Goal: Communication & Community: Answer question/provide support

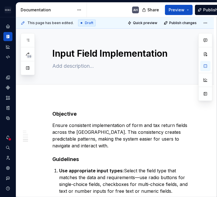
scroll to position [795, 0]
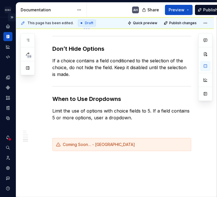
click at [9, 18] on button "Expand sidebar" at bounding box center [12, 17] width 8 height 8
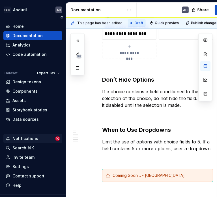
scroll to position [821, 0]
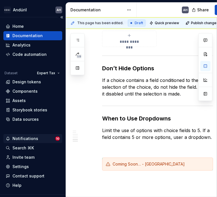
click at [34, 138] on div "Notifications" at bounding box center [25, 139] width 26 height 6
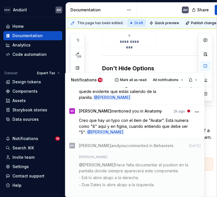
scroll to position [237, 0]
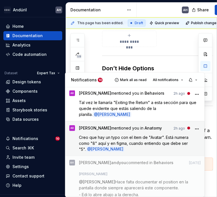
click at [169, 149] on span "Creo que hay un typo con el item de "Avatar". Está numera como "8" aquí y en fi…" at bounding box center [134, 143] width 111 height 17
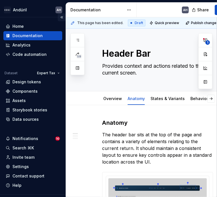
click at [60, 18] on button "Collapse sidebar" at bounding box center [62, 17] width 8 height 8
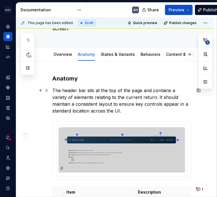
scroll to position [48, 0]
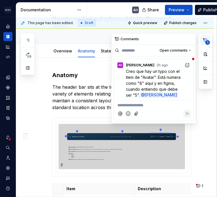
click at [208, 39] on button "1" at bounding box center [205, 40] width 10 height 10
type textarea "*"
click at [158, 78] on span "Creo que hay un typo con el item de "Avatar". Está numera como "8" aquí y en fi…" at bounding box center [154, 83] width 56 height 29
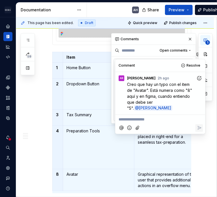
scroll to position [185, 0]
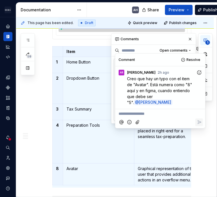
click at [61, 170] on th "8" at bounding box center [58, 174] width 10 height 22
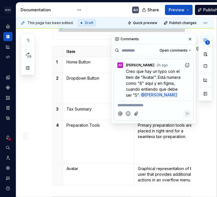
scroll to position [186, 0]
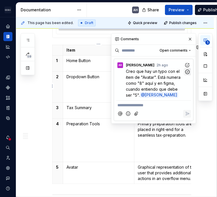
click at [188, 73] on icon "button" at bounding box center [187, 71] width 5 height 5
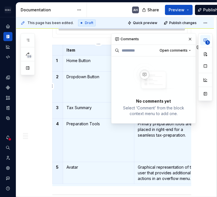
scroll to position [185, 0]
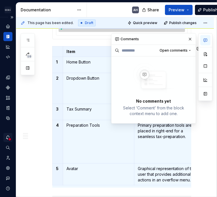
click at [7, 140] on div "Notifications" at bounding box center [7, 137] width 9 height 9
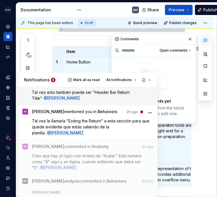
scroll to position [218, 0]
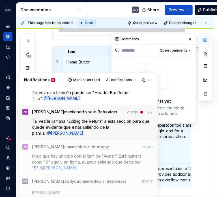
click at [90, 134] on span "Tal vez le llamaría "Exiting the Return" a esta sección para que quede evidente…" at bounding box center [91, 127] width 119 height 17
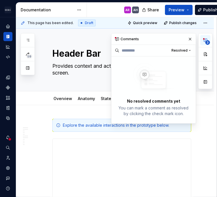
click at [207, 40] on span "3" at bounding box center [207, 42] width 5 height 5
click at [205, 40] on icon "button" at bounding box center [205, 40] width 5 height 5
type textarea "*"
click at [185, 50] on span "Resolved" at bounding box center [180, 50] width 16 height 5
click at [168, 62] on div "Open comments" at bounding box center [171, 61] width 37 height 6
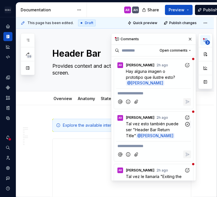
scroll to position [65, 0]
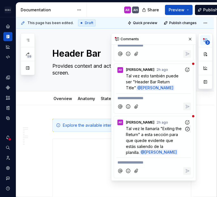
click at [168, 130] on span "Tal vez le llamaría "Exiting the Return" a esta sección para que quede evidente…" at bounding box center [154, 140] width 57 height 29
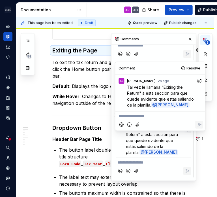
scroll to position [213, 0]
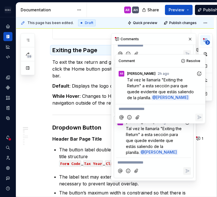
click at [74, 71] on p "To exit the tax return and go back to Portal or Tax Dashboard, click the Home b…" at bounding box center [121, 69] width 139 height 20
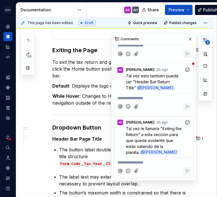
click at [88, 52] on h3 "Exiting the Page" at bounding box center [121, 50] width 139 height 8
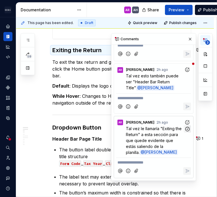
click at [185, 126] on icon "button" at bounding box center [187, 128] width 5 height 5
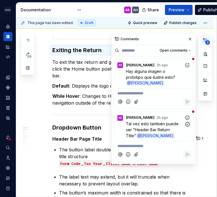
click at [164, 125] on span "Tal vez esto también puede ser "Header Bar Return Title"" at bounding box center [153, 129] width 54 height 17
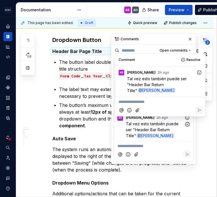
scroll to position [303, 0]
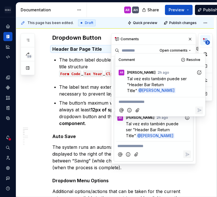
click at [82, 47] on h5 "Header Bar Page Title" at bounding box center [121, 49] width 139 height 6
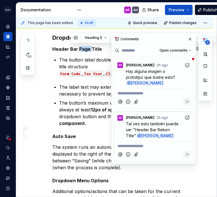
click at [82, 47] on h5 "Header Bar Page Title" at bounding box center [121, 49] width 139 height 6
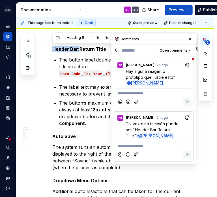
drag, startPoint x: 78, startPoint y: 47, endPoint x: 53, endPoint y: 46, distance: 25.2
click at [53, 46] on h5 "Header Bar:Return Title" at bounding box center [121, 49] width 139 height 6
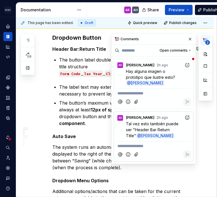
click at [83, 47] on h5 "Header Bar:Return Title" at bounding box center [121, 49] width 139 height 6
click at [76, 47] on h5 "Header Bar:Return Title" at bounding box center [121, 49] width 139 height 6
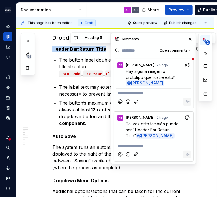
click at [76, 47] on h5 "Header Bar:Return Title" at bounding box center [121, 49] width 139 height 6
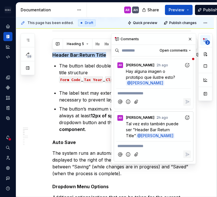
scroll to position [297, 0]
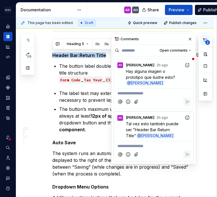
click at [78, 55] on h5 "Header Bar:Return Title" at bounding box center [121, 55] width 139 height 6
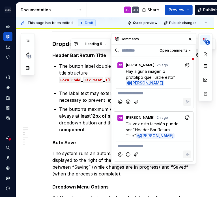
click at [78, 55] on h5 "Header Bar:Return Title" at bounding box center [121, 55] width 139 height 6
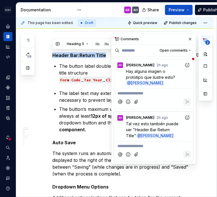
click at [78, 55] on h5 "Header Bar:Return Title" at bounding box center [121, 55] width 139 height 6
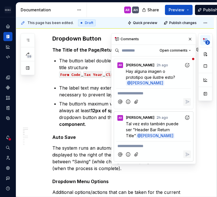
scroll to position [301, 0]
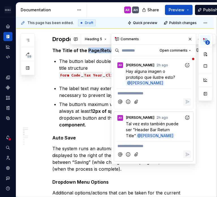
drag, startPoint x: 87, startPoint y: 49, endPoint x: 123, endPoint y: 52, distance: 36.1
click at [123, 52] on div "**********" at bounding box center [116, 107] width 201 height 180
click at [104, 49] on h5 "The Title of the Return" at bounding box center [121, 51] width 139 height 6
click at [56, 50] on h5 "The Title of the Return" at bounding box center [121, 51] width 139 height 6
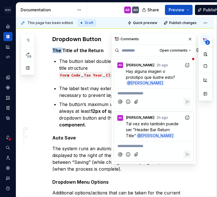
click at [56, 50] on h5 "The Title of the Return" at bounding box center [121, 51] width 139 height 6
click at [100, 49] on h5 "Title of the Return" at bounding box center [121, 51] width 139 height 6
click at [85, 51] on h5 "Title of the Return" at bounding box center [121, 51] width 139 height 6
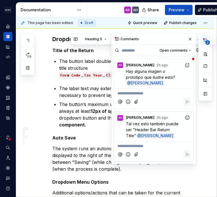
click at [85, 51] on h5 "Title of the Return" at bounding box center [121, 51] width 139 height 6
click at [85, 51] on h5 "Title of the Page/" at bounding box center [121, 51] width 139 height 6
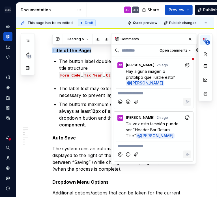
drag, startPoint x: 94, startPoint y: 50, endPoint x: 48, endPoint y: 50, distance: 45.3
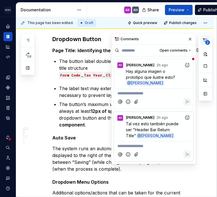
type textarea "*"
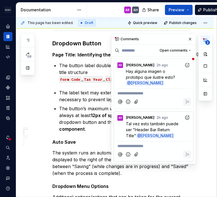
scroll to position [292, 0]
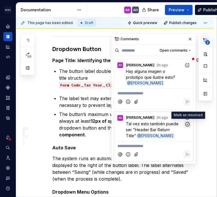
click at [188, 122] on icon "button" at bounding box center [187, 123] width 5 height 5
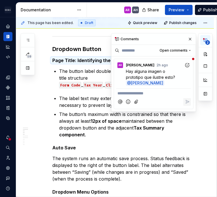
scroll to position [303, 0]
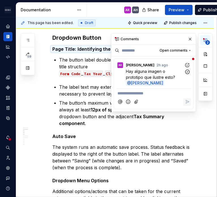
click at [152, 70] on span "Hay alguna imagen o prototipo que ilustre esto?" at bounding box center [150, 74] width 49 height 11
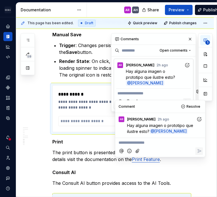
scroll to position [610, 0]
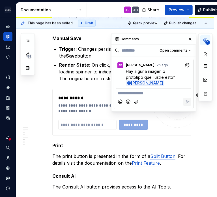
click at [86, 81] on p "Render State : On click, the button icon transitions to a loading spinner to in…" at bounding box center [125, 71] width 132 height 20
click at [142, 94] on p "**********" at bounding box center [153, 93] width 72 height 6
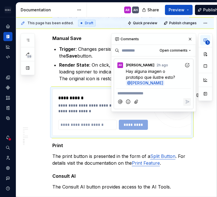
scroll to position [656, 0]
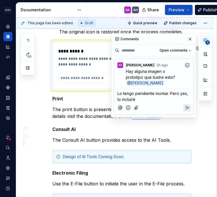
click at [159, 92] on span "Lo tengo pendiente montar. Pero yes, lo incluiré" at bounding box center [153, 96] width 72 height 11
drag, startPoint x: 159, startPoint y: 98, endPoint x: 96, endPoint y: 99, distance: 62.6
click at [96, 99] on div "**********" at bounding box center [116, 107] width 201 height 180
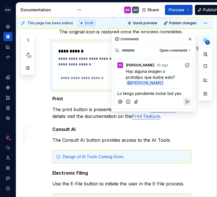
click at [128, 94] on span "Lo tengo pendiente incluir but yes" at bounding box center [149, 93] width 64 height 5
click at [173, 93] on span "Yes! Está pendiente (prototipo)" at bounding box center [146, 93] width 58 height 5
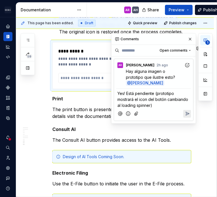
click at [188, 113] on icon "Reply" at bounding box center [187, 113] width 3 height 3
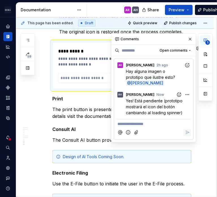
click at [88, 72] on div "**********" at bounding box center [103, 65] width 90 height 35
click at [9, 137] on div at bounding box center [10, 139] width 4 height 4
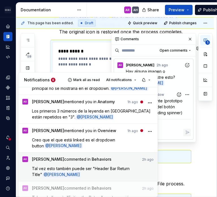
scroll to position [176, 0]
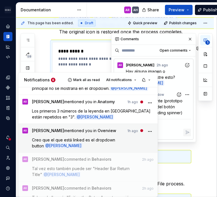
click at [88, 148] on span "Creo que el que está linked es el dropdown button" at bounding box center [74, 142] width 84 height 11
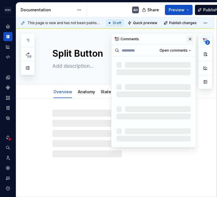
click at [190, 39] on button "button" at bounding box center [190, 39] width 8 height 8
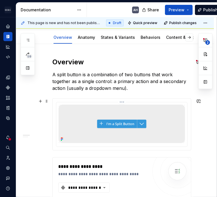
scroll to position [56, 0]
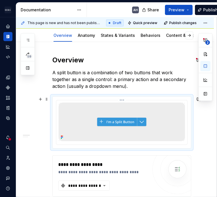
click at [114, 120] on img at bounding box center [122, 121] width 127 height 38
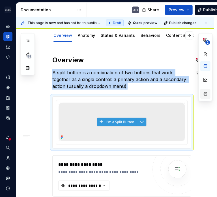
click at [203, 94] on button "button" at bounding box center [205, 94] width 10 height 10
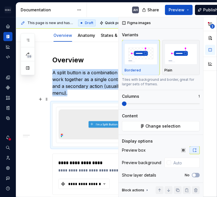
type textarea "*"
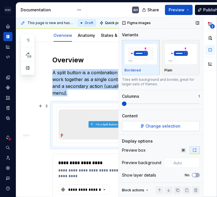
click at [161, 124] on span "Change selection" at bounding box center [163, 126] width 35 height 6
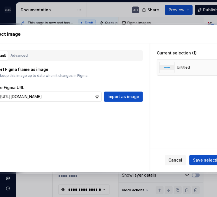
scroll to position [0, 175]
type input "[URL][DOMAIN_NAME]"
click at [121, 95] on span "Import as image" at bounding box center [124, 97] width 32 height 6
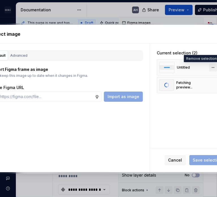
click at [211, 67] on button "button" at bounding box center [213, 67] width 8 height 8
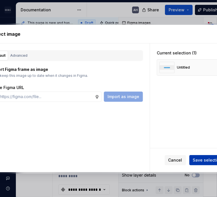
click at [203, 160] on span "Save selection" at bounding box center [207, 160] width 29 height 6
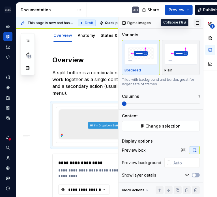
click at [194, 21] on button "button" at bounding box center [198, 23] width 8 height 8
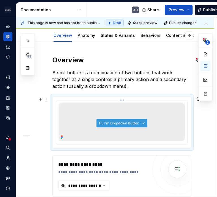
click at [149, 111] on img at bounding box center [122, 121] width 127 height 38
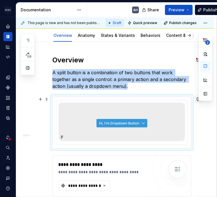
click at [198, 100] on button "button" at bounding box center [199, 99] width 8 height 8
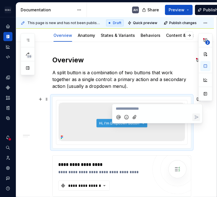
click at [157, 84] on p "A split button is a combination of two buttons that work together as a single c…" at bounding box center [121, 79] width 139 height 20
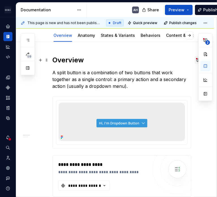
click at [196, 59] on button "1" at bounding box center [200, 60] width 11 height 8
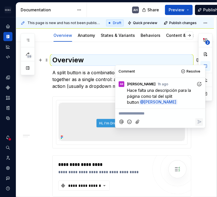
click at [181, 89] on span "Hace falta una descripción para la página como tal del split button" at bounding box center [159, 96] width 65 height 17
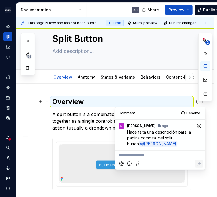
scroll to position [14, 0]
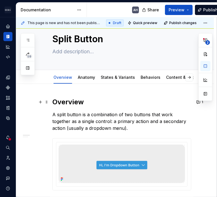
click at [86, 117] on p "A split button is a combination of two buttons that work together as a single c…" at bounding box center [121, 121] width 139 height 20
click at [120, 127] on p "A split button is a combination of two buttons that work together as a single c…" at bounding box center [121, 121] width 139 height 20
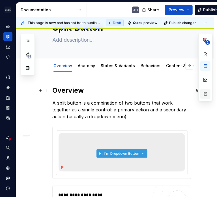
click at [207, 93] on button "button" at bounding box center [205, 94] width 10 height 10
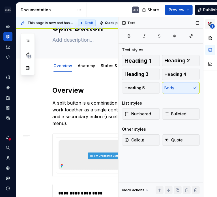
click at [211, 24] on icon "button" at bounding box center [210, 24] width 5 height 5
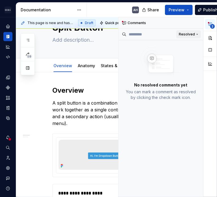
click at [194, 34] on span "Resolved" at bounding box center [187, 34] width 16 height 5
click at [176, 48] on div "Open comments" at bounding box center [175, 44] width 48 height 9
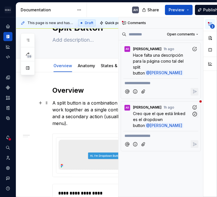
click at [177, 116] on p "Creo que el que está linked es el dropdown button @ [PERSON_NAME]" at bounding box center [162, 119] width 59 height 18
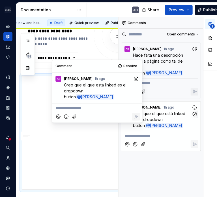
scroll to position [217, 36]
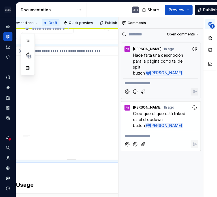
click at [64, 131] on div "**********" at bounding box center [71, 102] width 110 height 113
click at [89, 88] on div "**********" at bounding box center [71, 102] width 110 height 113
click at [211, 25] on span "2" at bounding box center [212, 26] width 5 height 5
click at [196, 23] on button "button" at bounding box center [198, 23] width 8 height 8
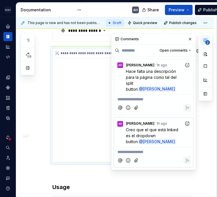
scroll to position [213, 0]
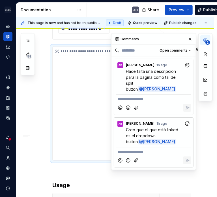
click at [95, 103] on div "**********" at bounding box center [122, 103] width 138 height 113
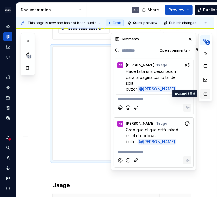
click at [205, 93] on button "button" at bounding box center [205, 94] width 10 height 10
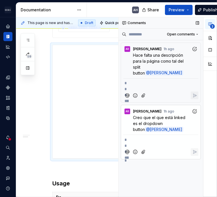
scroll to position [218, 0]
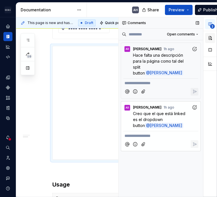
click at [209, 39] on button "button" at bounding box center [210, 38] width 10 height 10
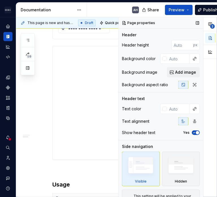
type textarea "*"
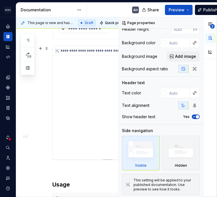
click at [76, 113] on div "**********" at bounding box center [108, 102] width 110 height 113
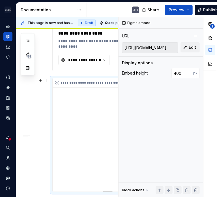
scroll to position [185, 0]
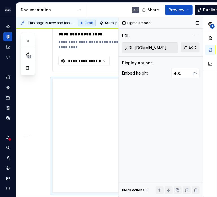
click at [196, 47] on span "Edit" at bounding box center [192, 47] width 7 height 6
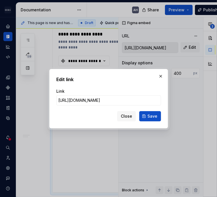
scroll to position [0, 167]
type input "[URL][DOMAIN_NAME]"
click at [147, 117] on button "Save" at bounding box center [150, 116] width 22 height 10
type input "[URL][DOMAIN_NAME]"
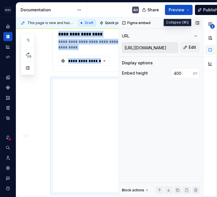
click at [198, 22] on button "button" at bounding box center [198, 23] width 8 height 8
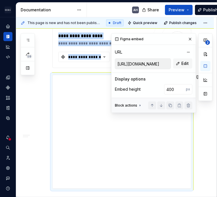
scroll to position [186, 0]
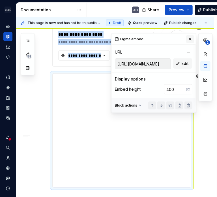
click at [190, 39] on button "button" at bounding box center [190, 39] width 8 height 8
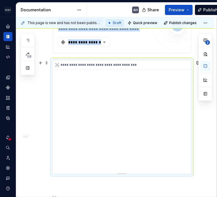
scroll to position [200, 0]
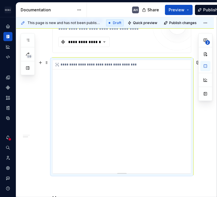
click at [95, 132] on div "**********" at bounding box center [122, 116] width 138 height 113
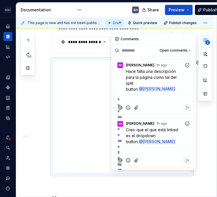
click at [206, 43] on span "2" at bounding box center [207, 42] width 5 height 5
click at [160, 129] on span "Creo que el que está linked es el dropdown button" at bounding box center [152, 135] width 53 height 17
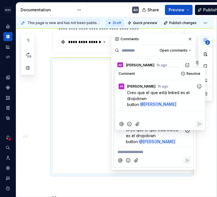
scroll to position [214, 0]
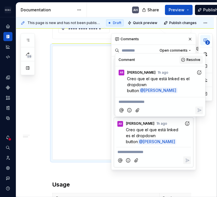
click at [191, 61] on span "Resolve" at bounding box center [194, 59] width 14 height 5
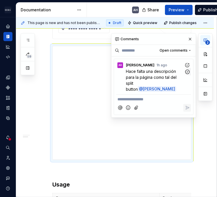
click at [160, 69] on span "Hace falta una descripción para la página como tal del split button" at bounding box center [152, 80] width 52 height 23
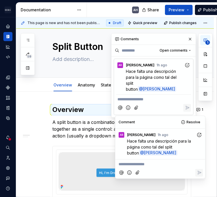
scroll to position [1, 0]
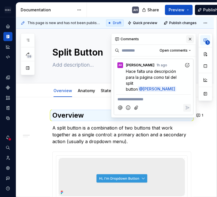
click at [190, 40] on button "button" at bounding box center [190, 39] width 8 height 8
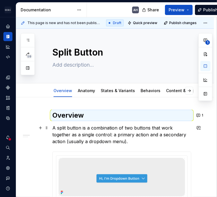
click at [123, 137] on p "A split button is a combination of two buttons that work together as a single c…" at bounding box center [121, 134] width 139 height 20
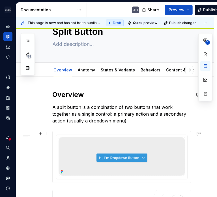
scroll to position [27, 0]
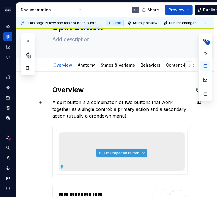
click at [118, 113] on p "A split button is a combination of two buttons that work together as a single c…" at bounding box center [121, 109] width 139 height 20
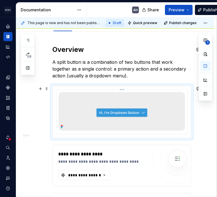
click at [118, 113] on img at bounding box center [122, 111] width 127 height 38
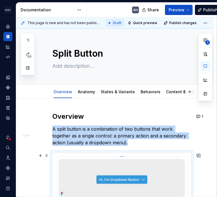
scroll to position [46, 0]
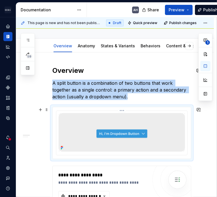
click at [120, 122] on img at bounding box center [122, 132] width 127 height 38
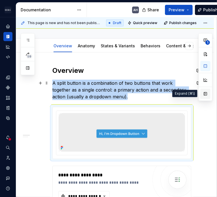
click at [203, 97] on button "button" at bounding box center [205, 94] width 10 height 10
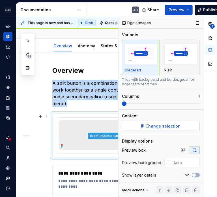
click at [152, 121] on button "Change selection" at bounding box center [161, 126] width 78 height 10
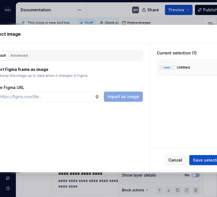
type textarea "*"
click at [48, 96] on input "text" at bounding box center [46, 96] width 97 height 10
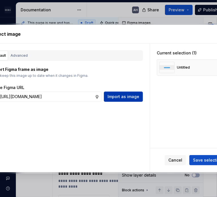
type input "[URL][DOMAIN_NAME]"
click at [125, 96] on span "Import as image" at bounding box center [124, 97] width 32 height 6
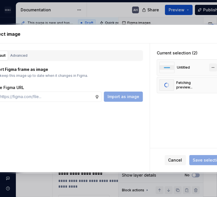
click at [213, 69] on button "button" at bounding box center [213, 67] width 8 height 8
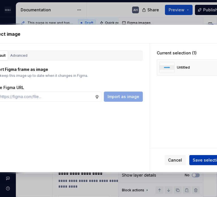
click at [199, 159] on span "Save selection" at bounding box center [207, 160] width 29 height 6
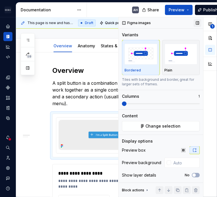
click at [196, 22] on button "button" at bounding box center [198, 23] width 8 height 8
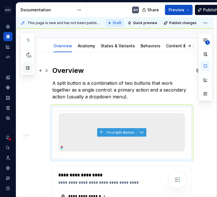
click at [29, 67] on button "button" at bounding box center [28, 68] width 10 height 10
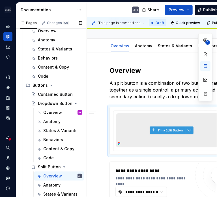
scroll to position [132, 0]
click at [40, 102] on div "Dropdown Button" at bounding box center [49, 103] width 22 height 6
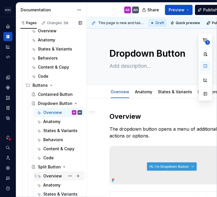
click at [46, 174] on div "Overview" at bounding box center [52, 176] width 19 height 6
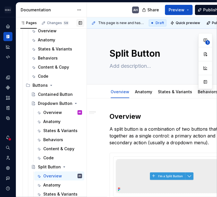
click at [79, 22] on button "button" at bounding box center [80, 23] width 8 height 8
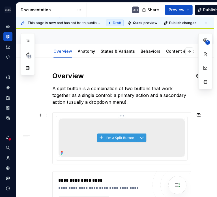
scroll to position [62, 0]
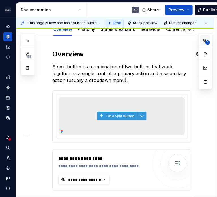
click at [205, 43] on button "1" at bounding box center [205, 40] width 10 height 10
type textarea "*"
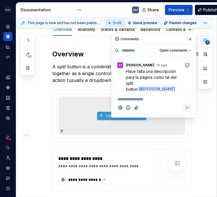
click at [145, 99] on p "**********" at bounding box center [153, 99] width 72 height 6
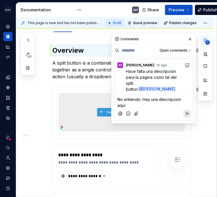
click at [127, 112] on icon "Add emoji" at bounding box center [128, 114] width 4 height 4
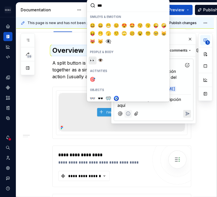
click at [94, 56] on button "👀" at bounding box center [93, 60] width 8 height 8
type input "***"
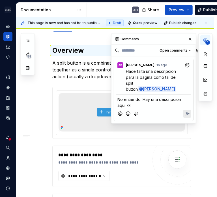
click at [188, 114] on icon "Reply" at bounding box center [188, 114] width 6 height 6
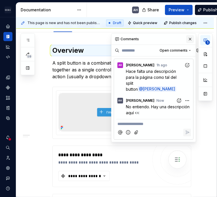
click at [191, 39] on button "button" at bounding box center [190, 39] width 8 height 8
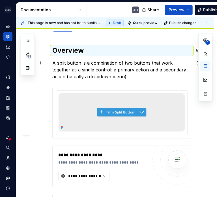
click at [90, 74] on p "A split button is a combination of two buttons that work together as a single c…" at bounding box center [121, 69] width 139 height 20
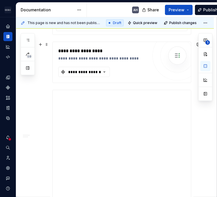
scroll to position [0, 0]
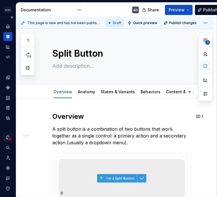
click at [10, 136] on div "Notifications" at bounding box center [7, 137] width 9 height 9
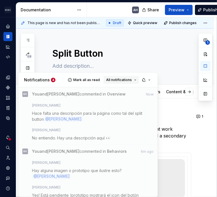
click at [132, 78] on button "All notifications" at bounding box center [121, 80] width 35 height 8
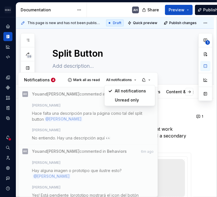
click at [137, 99] on div "Unread only" at bounding box center [133, 100] width 37 height 6
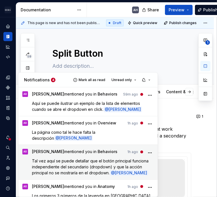
scroll to position [23, 0]
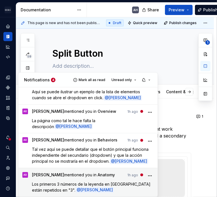
click at [43, 188] on span "Los primeros 3 números de la leyenda en [GEOGRAPHIC_DATA] están repetidos en "3…" at bounding box center [92, 186] width 120 height 11
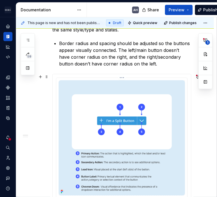
scroll to position [105, 0]
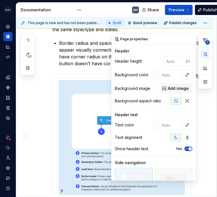
click at [197, 76] on div "**********" at bounding box center [161, 106] width 101 height 147
click at [82, 107] on img at bounding box center [122, 137] width 127 height 115
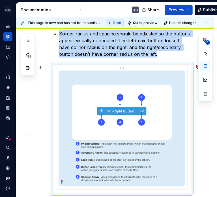
scroll to position [118, 0]
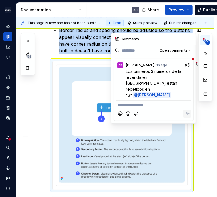
click at [205, 42] on button "1" at bounding box center [205, 40] width 10 height 10
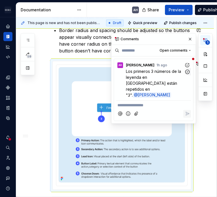
click at [146, 79] on p "Los primeros 3 números de la leyenda en [GEOGRAPHIC_DATA] están repetidos en "3…" at bounding box center [155, 83] width 58 height 30
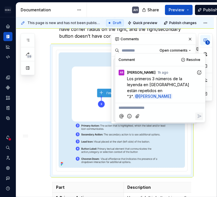
scroll to position [133, 0]
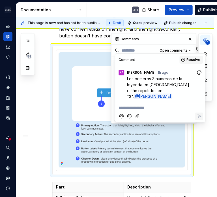
click at [187, 62] on button "Resolve" at bounding box center [190, 60] width 23 height 8
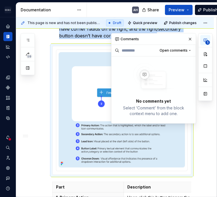
click at [99, 87] on img at bounding box center [122, 109] width 127 height 115
click at [188, 39] on button "button" at bounding box center [190, 39] width 8 height 8
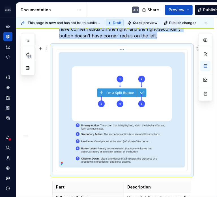
click at [108, 83] on img at bounding box center [122, 109] width 127 height 115
click at [207, 95] on button "button" at bounding box center [205, 94] width 10 height 10
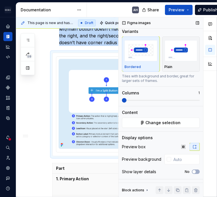
scroll to position [0, 0]
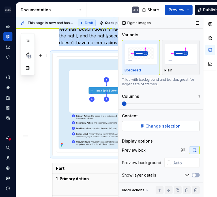
click at [162, 127] on span "Change selection" at bounding box center [163, 126] width 35 height 6
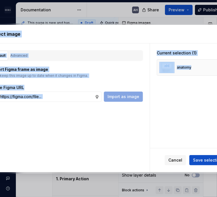
drag, startPoint x: 216, startPoint y: 78, endPoint x: 256, endPoint y: 82, distance: 39.9
click at [217, 82] on html "Andúril AH Dataset Expert Tax Documentation AH Share Preview Publish 59 Pages A…" at bounding box center [108, 98] width 217 height 197
click at [199, 94] on div "Current selection (1) anatomy" at bounding box center [191, 95] width 83 height 104
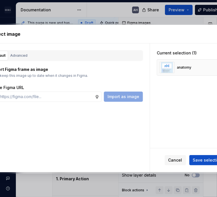
type textarea "*"
click at [50, 96] on input "text" at bounding box center [46, 96] width 97 height 10
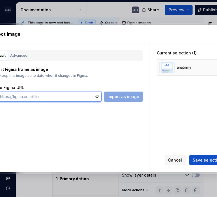
paste input "[URL][DOMAIN_NAME]"
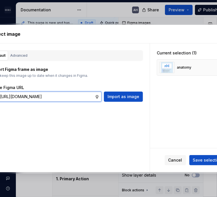
scroll to position [0, 171]
type input "[URL][DOMAIN_NAME]"
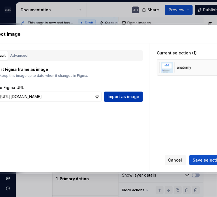
click at [121, 96] on span "Import as image" at bounding box center [124, 97] width 32 height 6
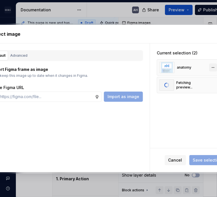
click at [212, 68] on button "button" at bounding box center [213, 67] width 8 height 8
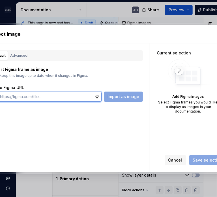
click at [79, 95] on input "text" at bounding box center [46, 96] width 97 height 10
paste input "[URL][DOMAIN_NAME]"
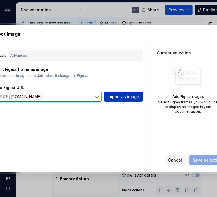
type input "[URL][DOMAIN_NAME]"
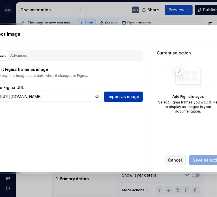
scroll to position [0, 0]
click at [130, 97] on span "Import as image" at bounding box center [124, 97] width 32 height 6
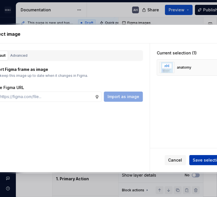
click at [199, 156] on button "Save selection" at bounding box center [207, 160] width 37 height 10
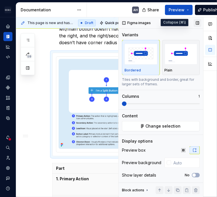
click at [196, 23] on button "button" at bounding box center [198, 23] width 8 height 8
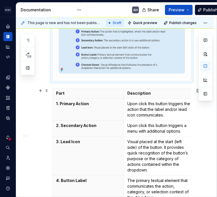
scroll to position [226, 0]
type textarea "*"
